Goal: Task Accomplishment & Management: Complete application form

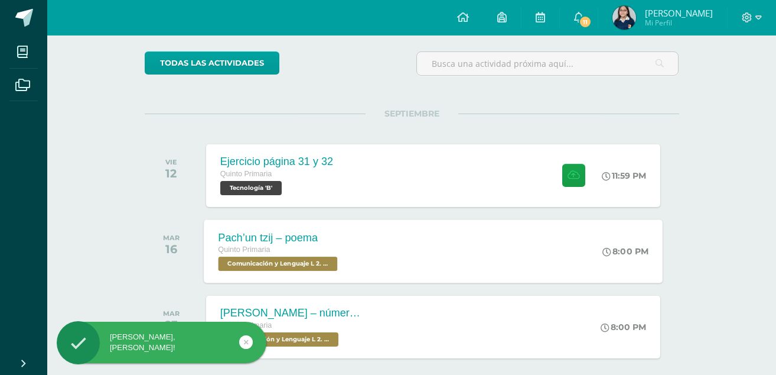
scroll to position [118, 0]
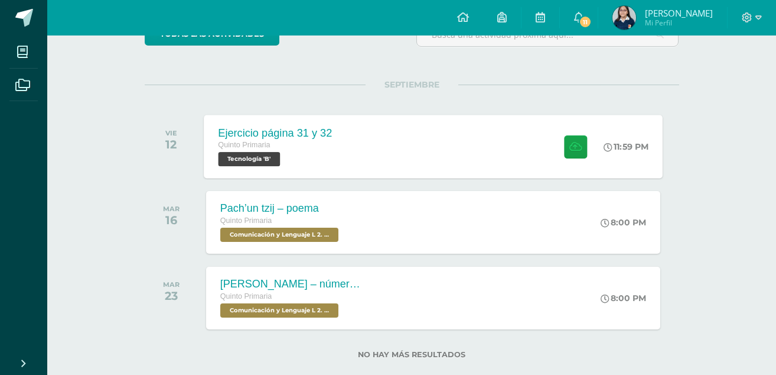
click at [359, 146] on div "Ejercicio página 31 y 32 Quinto Primaria Tecnología 'B' 11:59 PM Ejercicio pági…" at bounding box center [433, 146] width 459 height 63
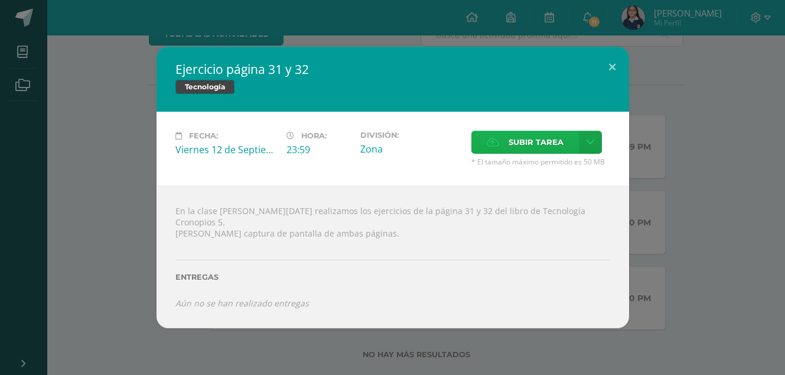
click at [531, 151] on span "Subir tarea" at bounding box center [536, 142] width 55 height 22
click at [0, 0] on input "Subir tarea" at bounding box center [0, 0] width 0 height 0
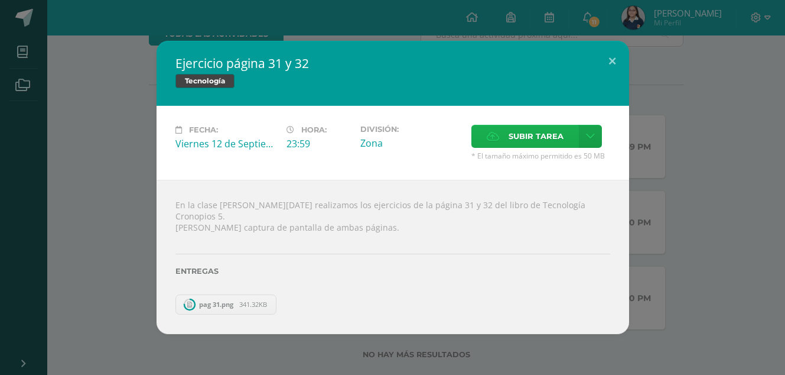
click at [523, 145] on span "Subir tarea" at bounding box center [536, 136] width 55 height 22
click at [0, 0] on input "Subir tarea" at bounding box center [0, 0] width 0 height 0
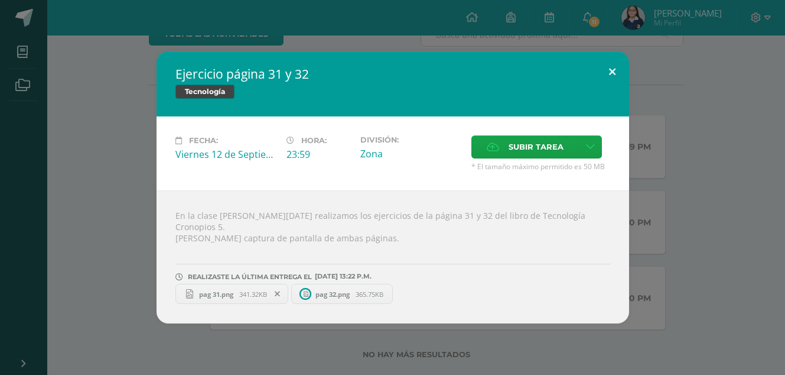
click at [622, 71] on button at bounding box center [613, 71] width 34 height 40
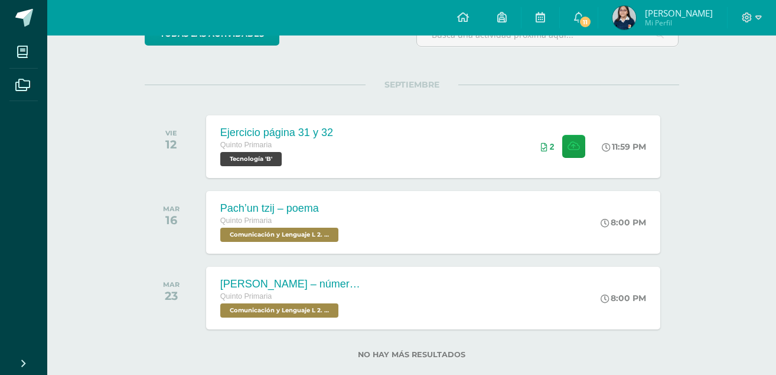
click at [636, 25] on img at bounding box center [625, 18] width 24 height 24
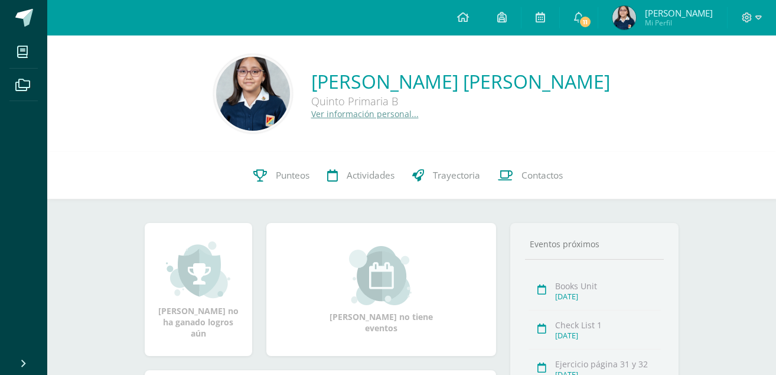
click at [636, 21] on img at bounding box center [625, 18] width 24 height 24
